Goal: Transaction & Acquisition: Purchase product/service

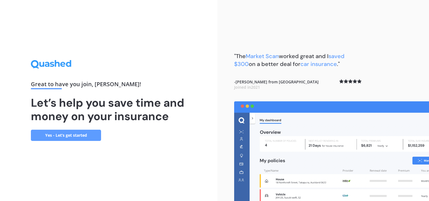
click at [72, 127] on div "Great to have you join , [PERSON_NAME] ! Let’s help you save time and money on …" at bounding box center [109, 100] width 156 height 81
click at [71, 131] on link "Yes - Let’s get started" at bounding box center [66, 135] width 70 height 11
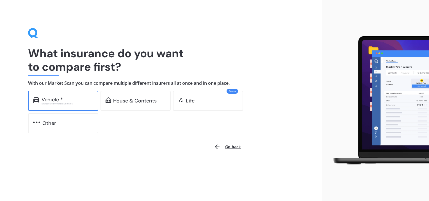
click at [75, 98] on div "Vehicle *" at bounding box center [68, 100] width 52 height 6
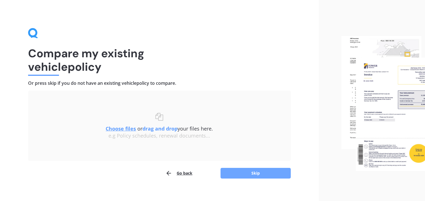
click at [253, 175] on button "Skip" at bounding box center [255, 173] width 70 height 11
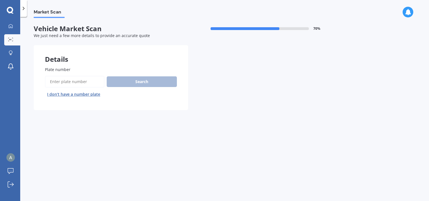
click at [83, 80] on input "Plate number" at bounding box center [75, 82] width 60 height 12
type input "GAR769"
click at [139, 78] on button "Search" at bounding box center [142, 81] width 70 height 11
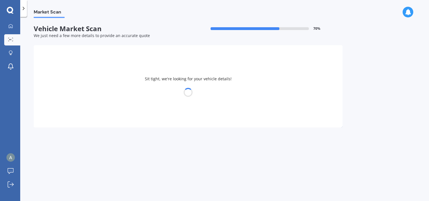
select select "VOLKSWAGEN"
select select "PASSAT"
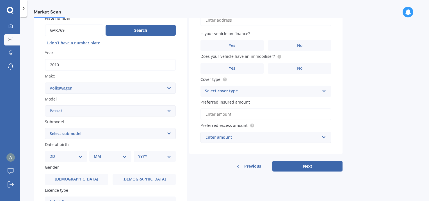
scroll to position [84, 0]
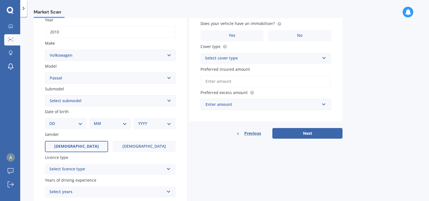
click at [75, 144] on span "[DEMOGRAPHIC_DATA]" at bounding box center [76, 146] width 45 height 5
click at [0, 0] on input "[DEMOGRAPHIC_DATA]" at bounding box center [0, 0] width 0 height 0
click at [73, 125] on select "DD 01 02 03 04 05 06 07 08 09 10 11 12 13 14 15 16 17 18 19 20 21 22 23 24 25 2…" at bounding box center [65, 123] width 33 height 6
click at [106, 102] on select "Select submodel (All other) 1.4T Staion Wagon 1.8 non turbo 1.8 turbo 2.0 T FSI…" at bounding box center [110, 100] width 131 height 11
select select "CC"
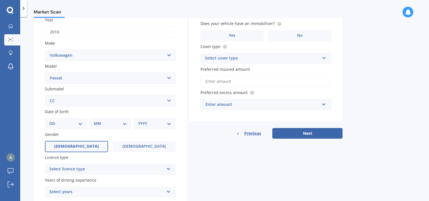
click at [45, 95] on select "Select submodel (All other) 1.4T Staion Wagon 1.8 non turbo 1.8 turbo 2.0 T FSI…" at bounding box center [110, 100] width 131 height 11
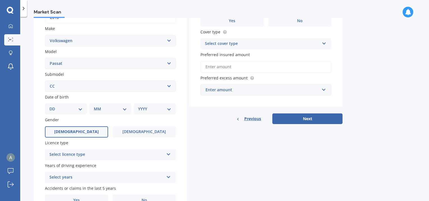
scroll to position [112, 0]
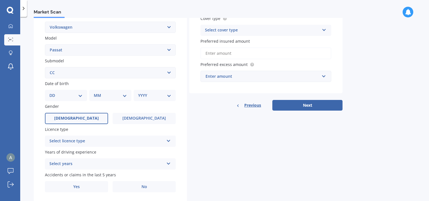
click at [70, 93] on select "DD 01 02 03 04 05 06 07 08 09 10 11 12 13 14 15 16 17 18 19 20 21 22 23 24 25 2…" at bounding box center [65, 95] width 33 height 6
select select "15"
click at [101, 96] on select "MM 01 02 03 04 05 06 07 08 09 10 11 12" at bounding box center [110, 95] width 33 height 6
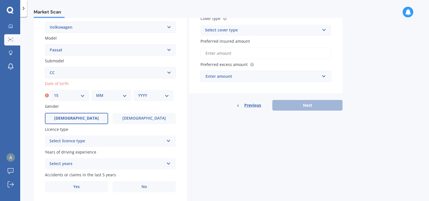
select select "12"
click at [140, 97] on select "YYYY 2025 2024 2023 2022 2021 2020 2019 2018 2017 2016 2015 2014 2013 2012 2011…" at bounding box center [153, 95] width 31 height 6
select select "1996"
click at [138, 92] on select "YYYY 2025 2024 2023 2022 2021 2020 2019 2018 2017 2016 2015 2014 2013 2012 2011…" at bounding box center [153, 95] width 31 height 6
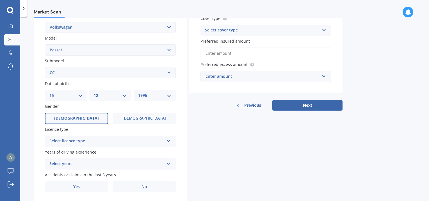
scroll to position [129, 0]
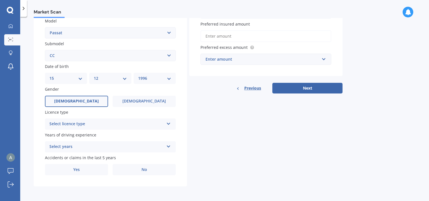
click at [114, 121] on div "Select licence type" at bounding box center [106, 124] width 115 height 7
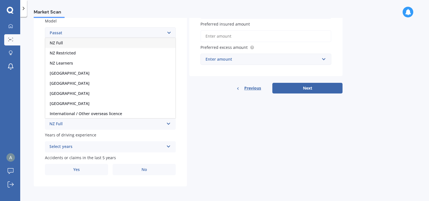
click at [79, 43] on div "NZ Full" at bounding box center [110, 43] width 130 height 10
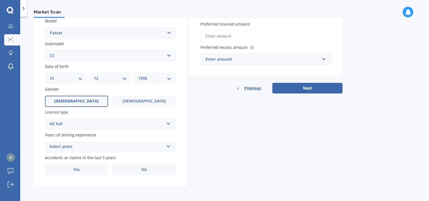
click at [84, 144] on div "Select years" at bounding box center [106, 146] width 115 height 7
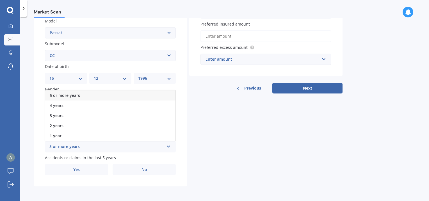
click at [65, 95] on span "5 or more years" at bounding box center [65, 95] width 30 height 5
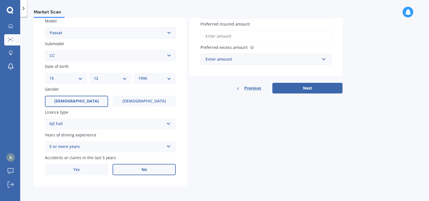
click at [141, 167] on label "No" at bounding box center [144, 169] width 63 height 11
click at [0, 0] on input "No" at bounding box center [0, 0] width 0 height 0
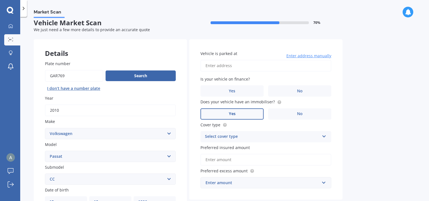
scroll to position [0, 0]
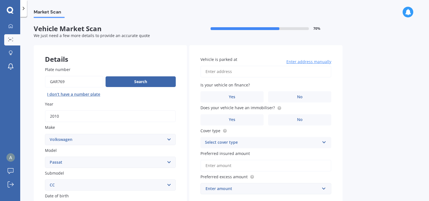
click at [243, 71] on input "Vehicle is parked at" at bounding box center [265, 72] width 131 height 12
type input "[STREET_ADDRESS][PERSON_NAME]"
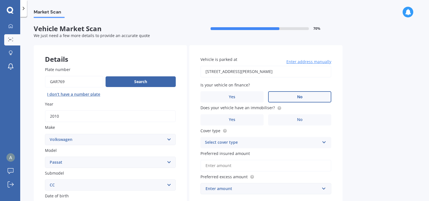
click at [298, 100] on label "No" at bounding box center [299, 96] width 63 height 11
click at [0, 0] on input "No" at bounding box center [0, 0] width 0 height 0
click at [298, 122] on label "No" at bounding box center [299, 119] width 63 height 11
click at [0, 0] on input "No" at bounding box center [0, 0] width 0 height 0
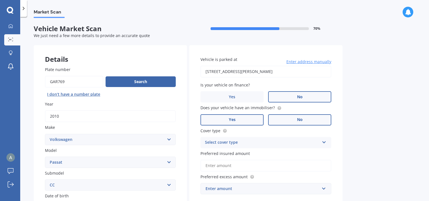
click at [252, 117] on label "Yes" at bounding box center [231, 119] width 63 height 11
click at [0, 0] on input "Yes" at bounding box center [0, 0] width 0 height 0
click at [256, 127] on div "Vehicle is parked at [STREET_ADDRESS][PERSON_NAME] Enter address manually Is yo…" at bounding box center [265, 125] width 153 height 161
click at [251, 137] on div "Select cover type Comprehensive Third Party, Fire & Theft Third Party" at bounding box center [265, 142] width 131 height 11
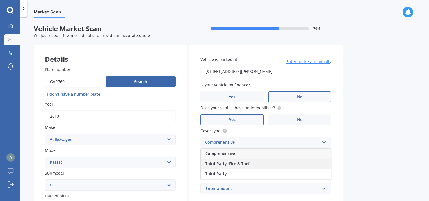
click at [250, 163] on div "Third Party, Fire & Theft" at bounding box center [266, 164] width 130 height 10
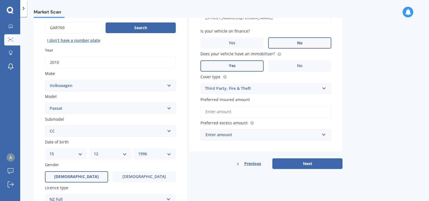
scroll to position [56, 0]
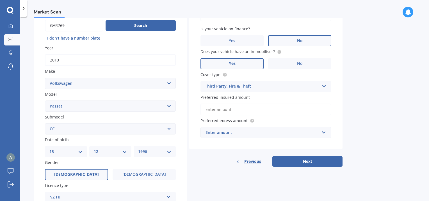
click at [260, 110] on input "Preferred insured amount" at bounding box center [265, 110] width 131 height 12
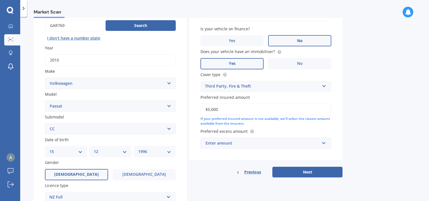
click at [266, 124] on div "If your preferred insured amount is not available, we'll select the closest amo…" at bounding box center [265, 122] width 131 height 10
click at [254, 109] on input "$5,000" at bounding box center [265, 110] width 131 height 12
click at [257, 123] on div "If your preferred insured amount is not available, we'll select the closest amo…" at bounding box center [265, 122] width 131 height 10
click at [248, 110] on input "$5,000" at bounding box center [265, 110] width 131 height 12
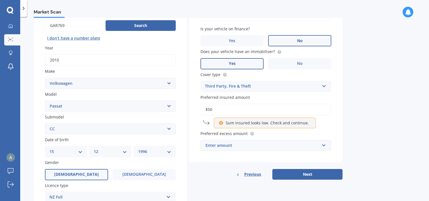
type input "$5"
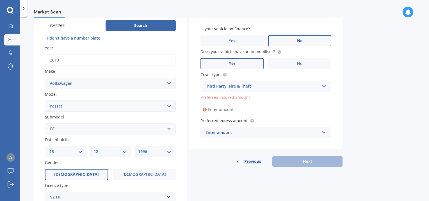
click at [249, 110] on input "Preferred insured amount" at bounding box center [265, 110] width 131 height 12
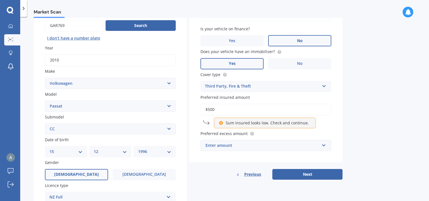
type input "$5,000"
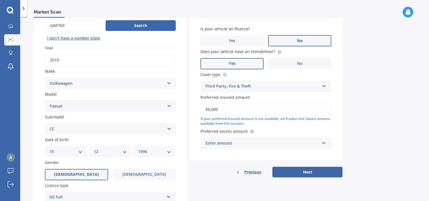
click at [240, 145] on div "Enter amount" at bounding box center [263, 143] width 114 height 6
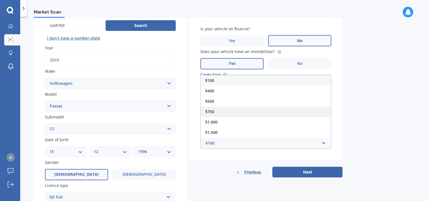
click at [222, 111] on div "$750" at bounding box center [266, 111] width 130 height 10
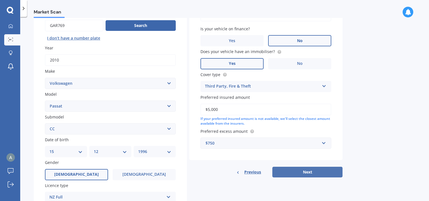
click at [298, 173] on button "Next" at bounding box center [307, 172] width 70 height 11
select select "15"
select select "12"
select select "1996"
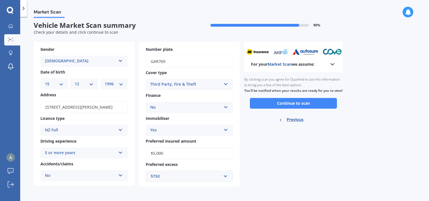
scroll to position [0, 0]
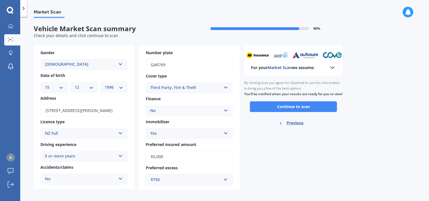
click at [328, 75] on div "For your Market Scan we assume: Ready to go By clicking scan you agree for Quas…" at bounding box center [293, 117] width 98 height 145
drag, startPoint x: 328, startPoint y: 75, endPoint x: 332, endPoint y: 68, distance: 7.7
click at [332, 68] on polyline at bounding box center [332, 68] width 3 height 2
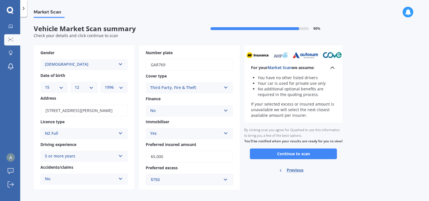
click at [303, 91] on li "No additional optional benefits are required in the quoting process." at bounding box center [297, 91] width 78 height 11
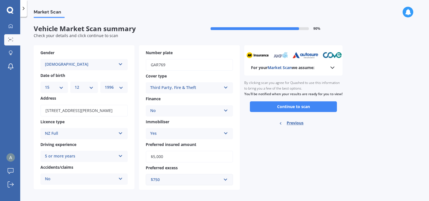
click at [332, 66] on icon at bounding box center [332, 67] width 7 height 7
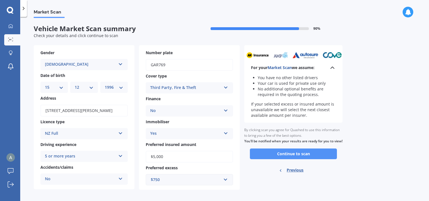
click at [286, 157] on button "Continue to scan" at bounding box center [293, 154] width 87 height 11
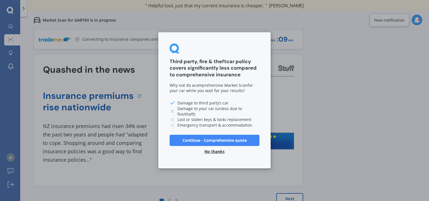
click at [218, 140] on button "Continue - Comprehensive quote" at bounding box center [215, 140] width 90 height 11
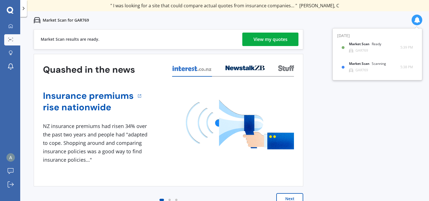
click at [279, 38] on div "View my quotes" at bounding box center [271, 39] width 34 height 13
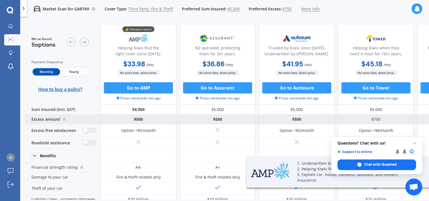
scroll to position [28, 0]
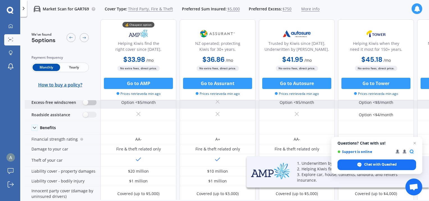
click at [87, 101] on label at bounding box center [90, 102] width 14 height 6
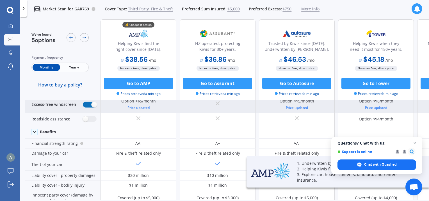
scroll to position [0, 0]
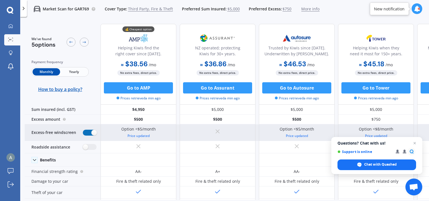
click at [88, 130] on label at bounding box center [90, 133] width 14 height 6
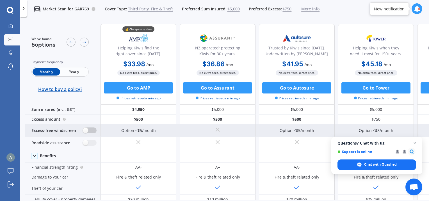
click at [88, 130] on label at bounding box center [90, 130] width 14 height 6
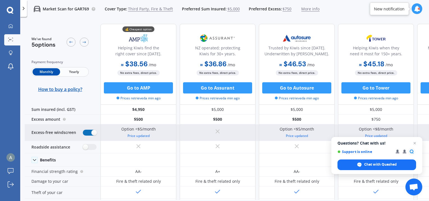
click at [88, 130] on label at bounding box center [90, 133] width 14 height 6
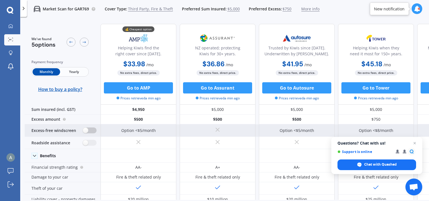
click at [88, 130] on label at bounding box center [90, 130] width 14 height 6
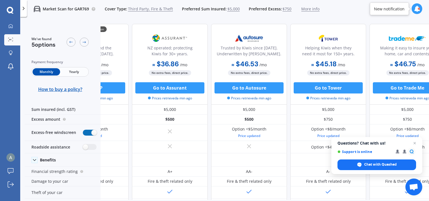
scroll to position [0, 67]
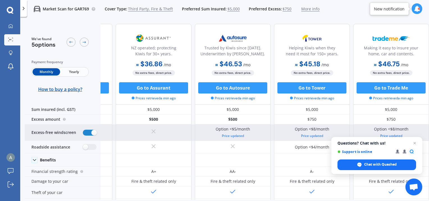
click at [82, 130] on div "Excess-free windscreen" at bounding box center [63, 132] width 76 height 17
click at [89, 131] on label at bounding box center [90, 133] width 14 height 6
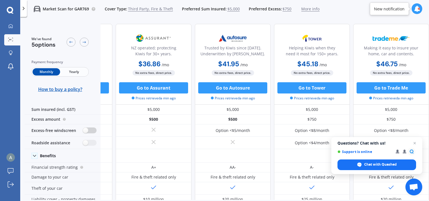
scroll to position [0, 0]
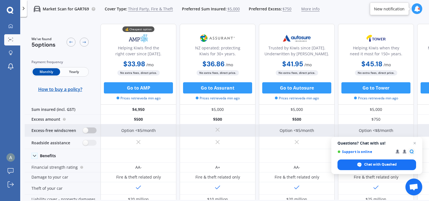
click at [89, 129] on label at bounding box center [90, 130] width 14 height 6
radio input "true"
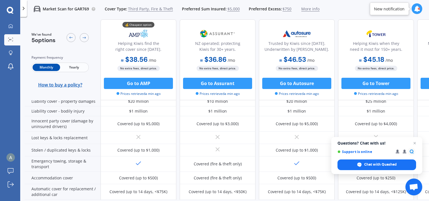
scroll to position [112, 0]
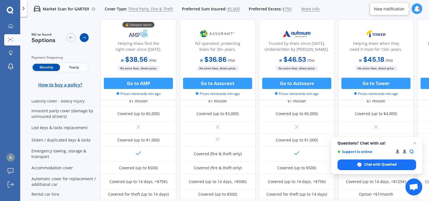
click at [86, 39] on icon at bounding box center [84, 37] width 4 height 4
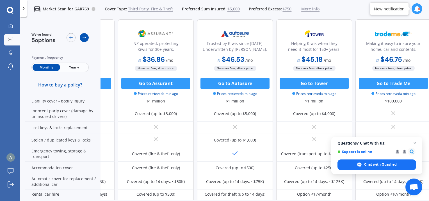
scroll to position [112, 67]
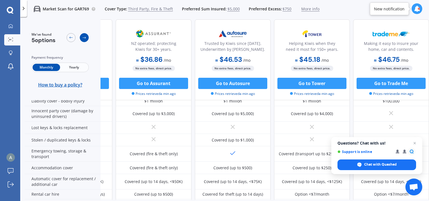
click at [86, 39] on icon at bounding box center [84, 37] width 4 height 4
drag, startPoint x: 86, startPoint y: 39, endPoint x: 111, endPoint y: 52, distance: 27.9
click at [111, 52] on div "💰 Cheapest option Helping Kiwis find the right cover since [DATE]. $38.56 / mo …" at bounding box center [233, 59] width 393 height 81
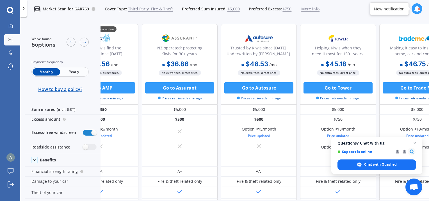
scroll to position [0, 0]
